Goal: Task Accomplishment & Management: Complete application form

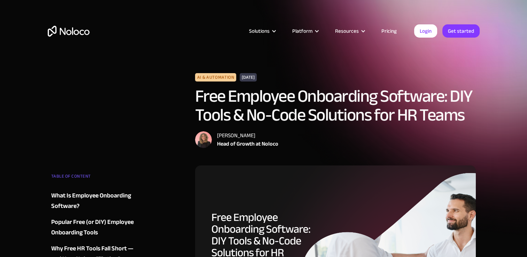
click at [386, 32] on link "Pricing" at bounding box center [389, 30] width 33 height 9
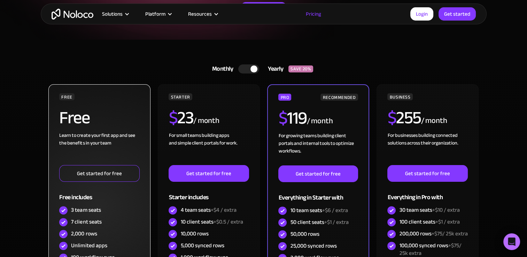
click at [93, 173] on link "Get started for free" at bounding box center [99, 173] width 80 height 17
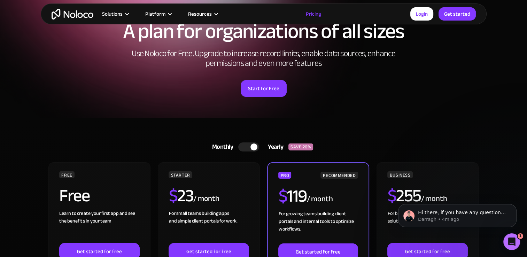
scroll to position [50, 0]
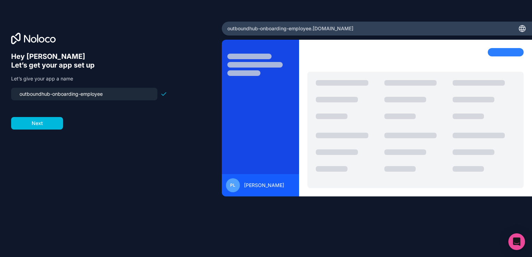
click at [21, 92] on input "outboundhub-onboarding-employee" at bounding box center [84, 94] width 138 height 10
type input "outboundhub-onboarding-employee"
click at [39, 122] on button "Next" at bounding box center [37, 123] width 52 height 13
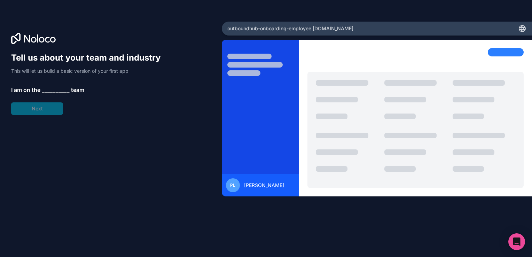
click at [43, 88] on span "__________" at bounding box center [56, 90] width 28 height 8
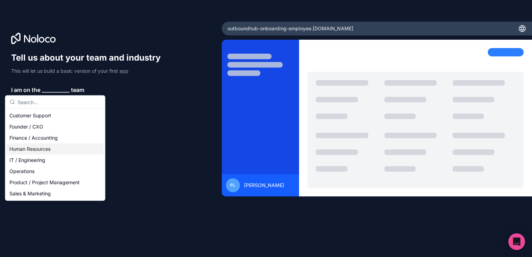
click at [53, 154] on div "Human Resources" at bounding box center [55, 148] width 97 height 11
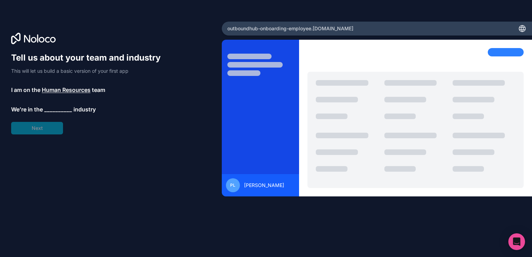
click at [54, 109] on span "__________" at bounding box center [58, 109] width 28 height 8
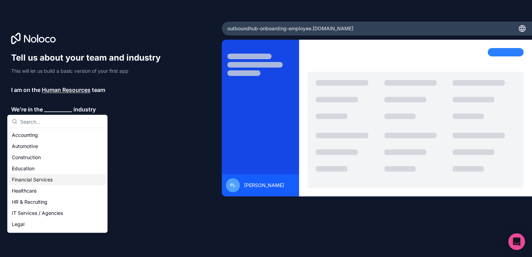
scroll to position [37, 0]
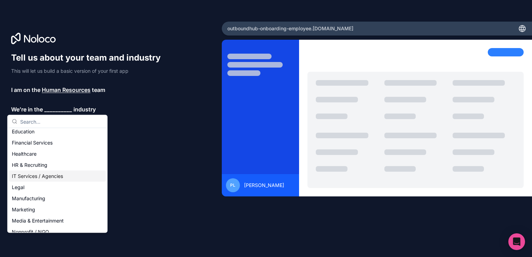
click at [47, 176] on div "IT Services / Agencies" at bounding box center [57, 176] width 97 height 11
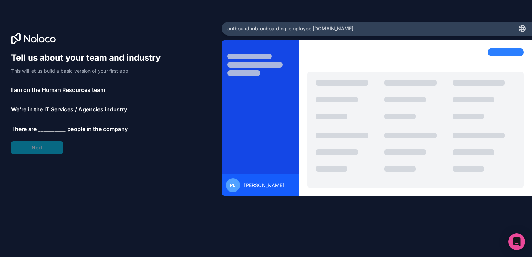
click at [48, 127] on span "__________" at bounding box center [52, 129] width 28 height 8
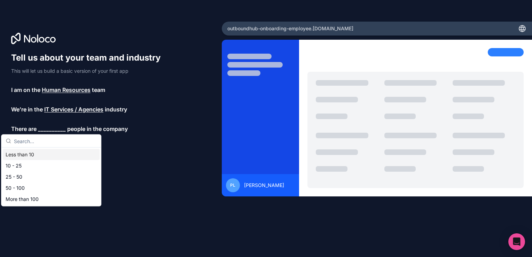
click at [45, 157] on div "Less than 10" at bounding box center [51, 154] width 97 height 11
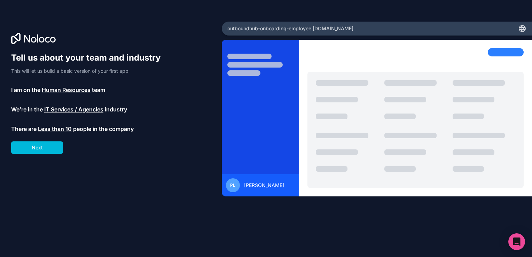
click at [46, 148] on button "Next" at bounding box center [37, 147] width 52 height 13
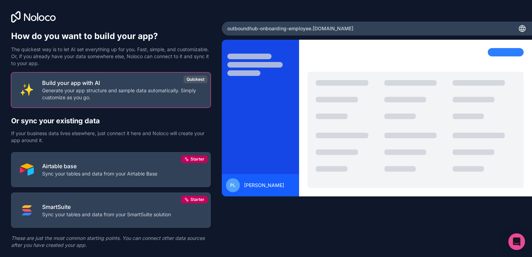
click at [106, 95] on p "Generate your app structure and sample data automatically. Simply customize as …" at bounding box center [122, 94] width 160 height 14
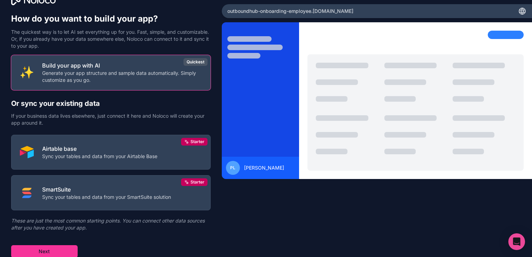
scroll to position [17, 0]
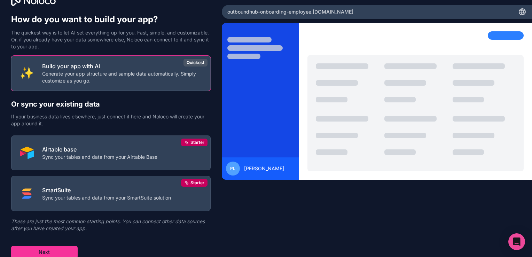
click at [58, 249] on button "Next" at bounding box center [44, 252] width 67 height 13
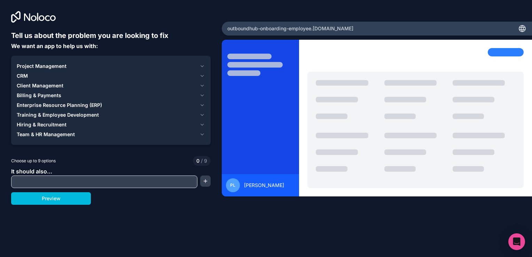
click at [75, 124] on div "Hiring & Recruitment" at bounding box center [107, 124] width 180 height 7
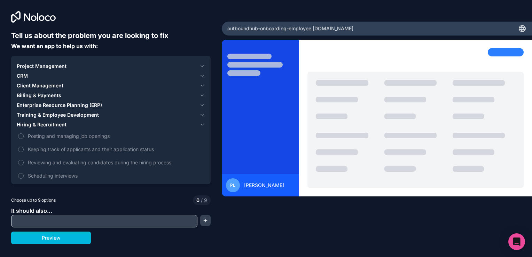
click at [65, 137] on span "Posting and managing job openings" at bounding box center [116, 135] width 176 height 7
click at [24, 137] on button "Posting and managing job openings" at bounding box center [21, 136] width 6 height 6
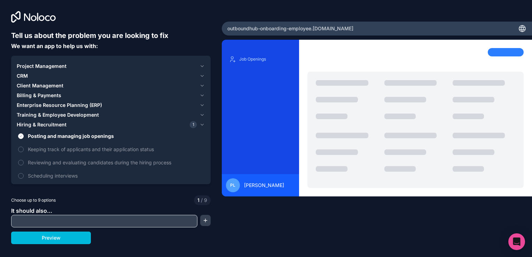
click at [67, 147] on span "Keeping track of applicants and their application status" at bounding box center [116, 149] width 176 height 7
click at [24, 147] on button "Keeping track of applicants and their application status" at bounding box center [21, 150] width 6 height 6
click at [65, 157] on label "Reviewing and evaluating candidates during the hiring process" at bounding box center [111, 162] width 188 height 13
click at [24, 160] on button "Reviewing and evaluating candidates during the hiring process" at bounding box center [21, 163] width 6 height 6
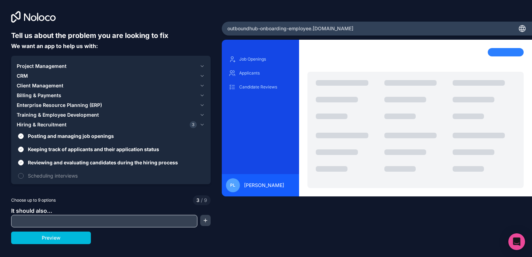
click at [63, 177] on span "Scheduling interviews" at bounding box center [116, 175] width 176 height 7
click at [24, 177] on button "Scheduling interviews" at bounding box center [21, 176] width 6 height 6
click at [201, 122] on icon "button" at bounding box center [202, 125] width 5 height 6
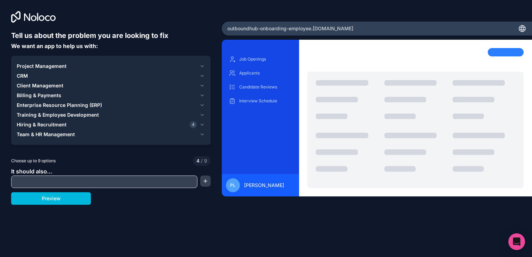
click at [200, 134] on icon "button" at bounding box center [202, 135] width 5 height 6
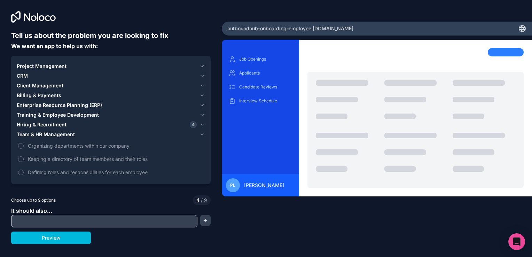
click at [200, 134] on icon "button" at bounding box center [202, 135] width 5 height 6
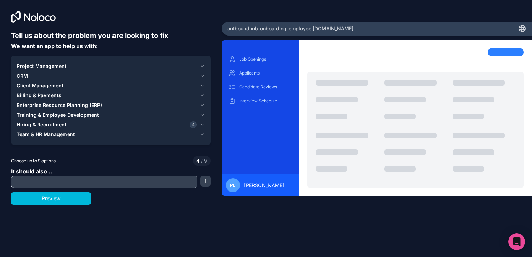
click at [67, 203] on button "Preview" at bounding box center [51, 198] width 80 height 13
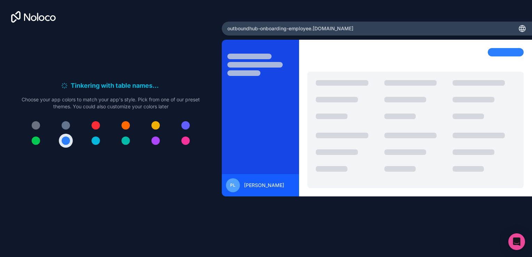
click at [69, 140] on div at bounding box center [66, 140] width 8 height 8
